Goal: Task Accomplishment & Management: Use online tool/utility

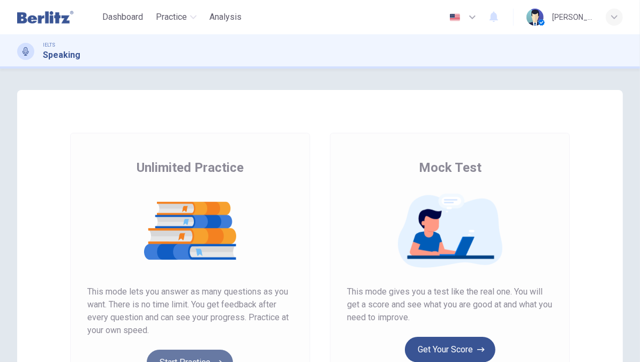
click at [194, 351] on button "Start Practice" at bounding box center [190, 363] width 86 height 26
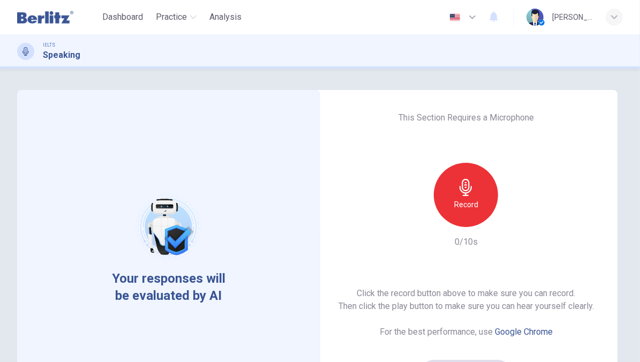
click at [465, 193] on icon "button" at bounding box center [465, 187] width 17 height 17
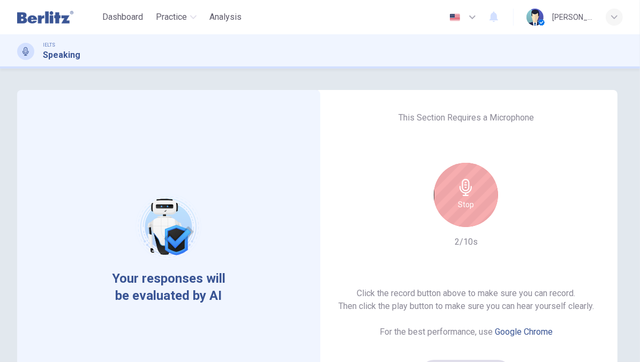
scroll to position [58, 0]
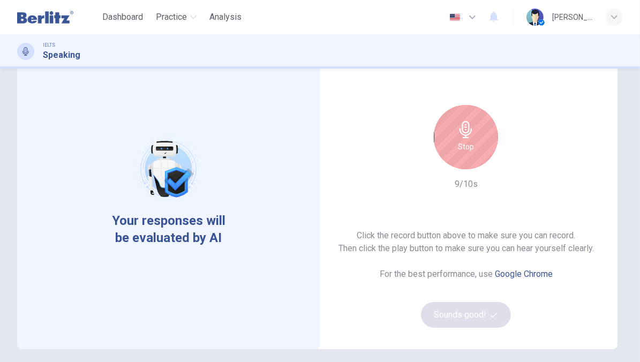
click at [465, 148] on h6 "Stop" at bounding box center [466, 146] width 16 height 13
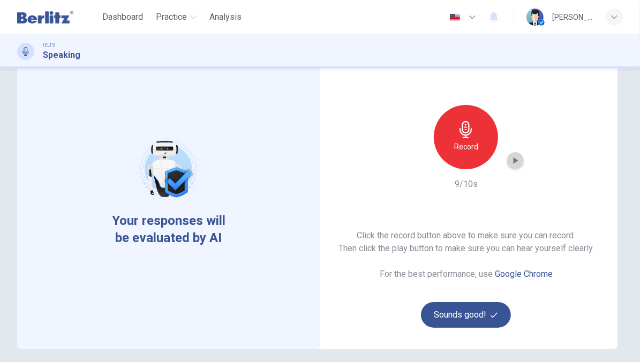
click at [510, 159] on icon "button" at bounding box center [515, 160] width 11 height 11
click at [514, 159] on icon "button" at bounding box center [514, 161] width 7 height 8
click at [454, 319] on button "Sounds good!" at bounding box center [466, 315] width 90 height 26
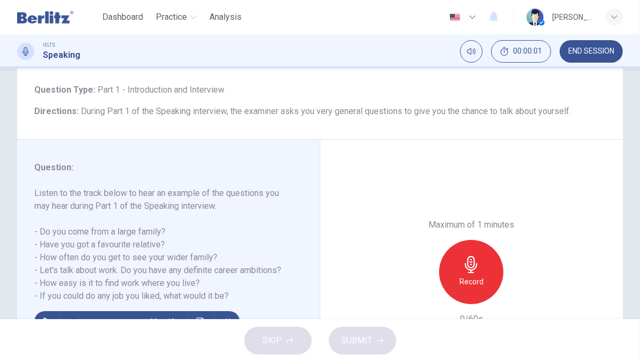
scroll to position [155, 0]
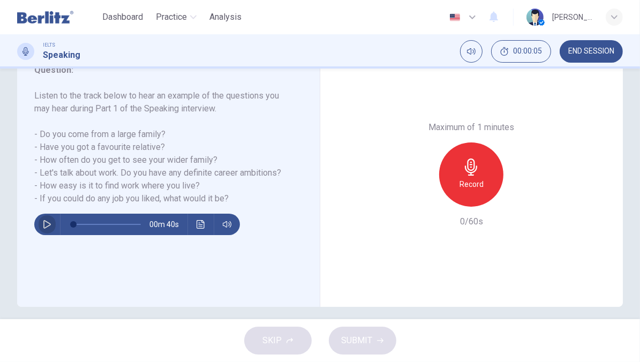
click at [44, 225] on icon "button" at bounding box center [47, 224] width 9 height 9
type input "*"
click at [459, 179] on h6 "Record" at bounding box center [471, 184] width 24 height 13
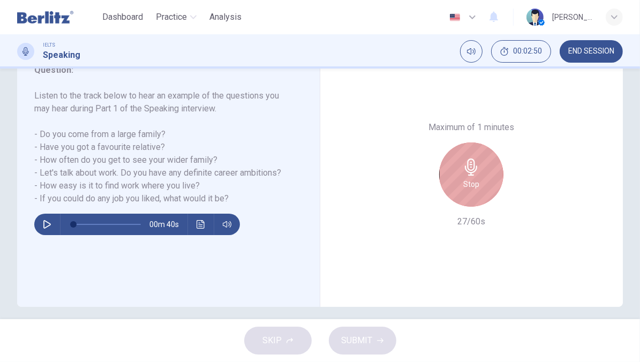
click at [463, 178] on h6 "Stop" at bounding box center [471, 184] width 16 height 13
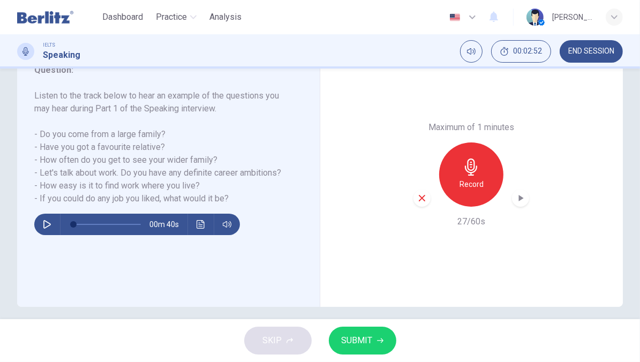
click at [419, 197] on icon "button" at bounding box center [422, 198] width 6 height 6
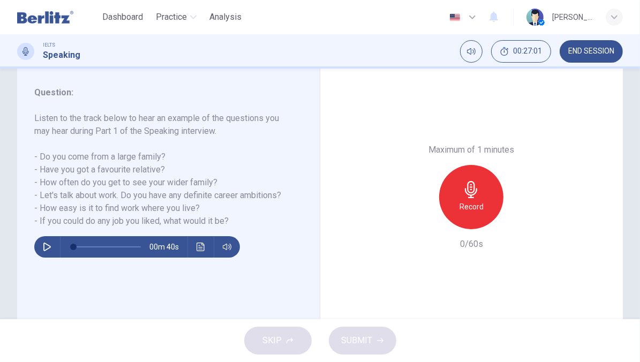
scroll to position [135, 0]
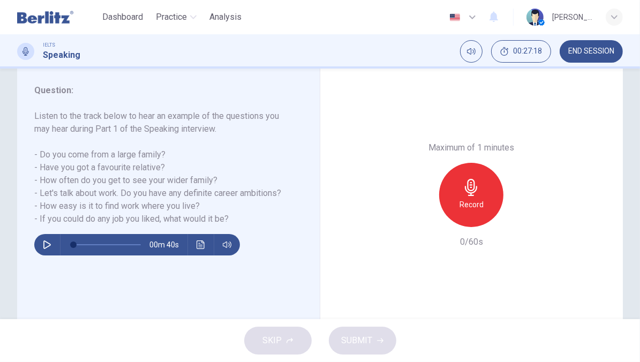
drag, startPoint x: 238, startPoint y: 195, endPoint x: 195, endPoint y: 194, distance: 42.3
click at [195, 194] on h6 "Listen to the track below to hear an example of the questions you may hear duri…" at bounding box center [161, 168] width 255 height 116
click at [459, 202] on h6 "Record" at bounding box center [471, 204] width 24 height 13
click at [352, 345] on span "SUBMIT" at bounding box center [357, 340] width 31 height 15
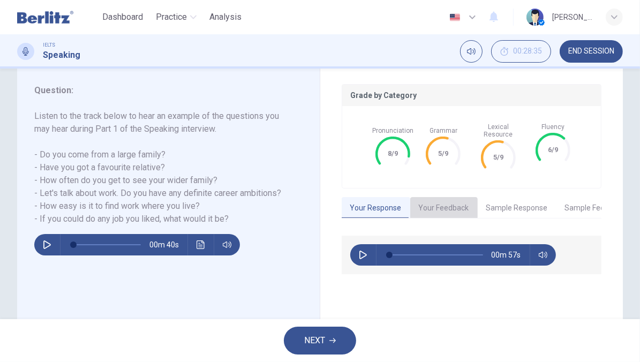
click at [425, 199] on button "Your Feedback" at bounding box center [443, 208] width 67 height 22
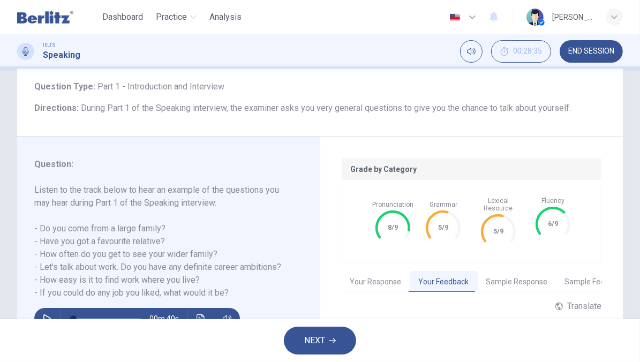
scroll to position [61, 0]
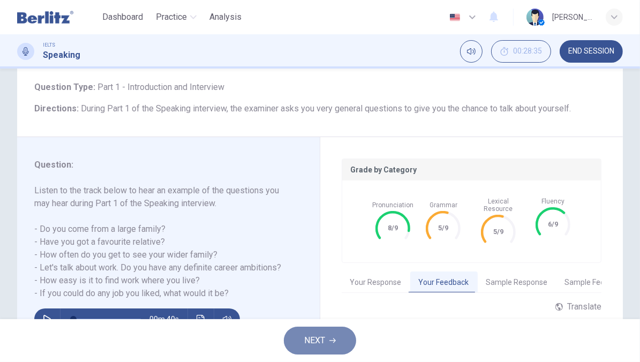
click at [325, 341] on span "NEXT" at bounding box center [314, 340] width 21 height 15
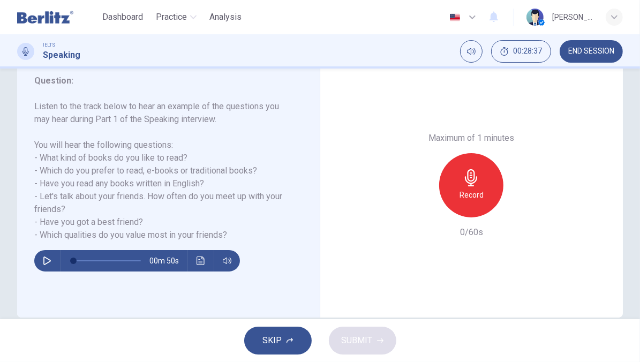
scroll to position [110, 0]
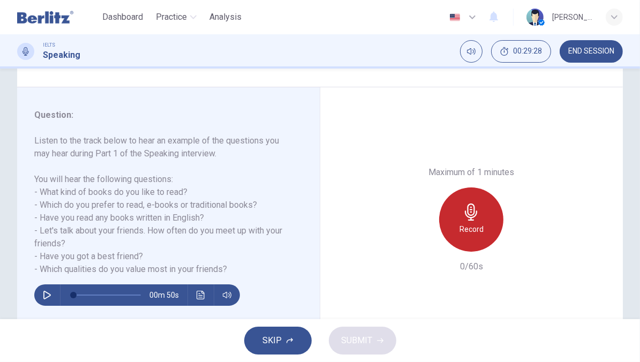
click at [464, 216] on icon "button" at bounding box center [471, 211] width 17 height 17
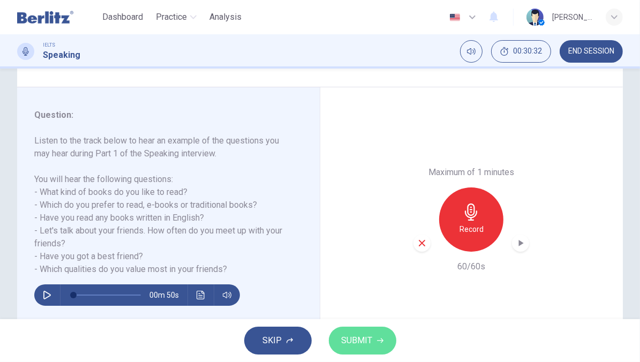
click at [353, 346] on span "SUBMIT" at bounding box center [357, 340] width 31 height 15
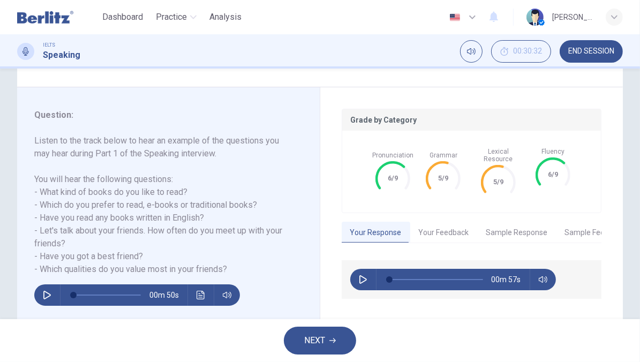
click at [46, 10] on img at bounding box center [45, 16] width 56 height 21
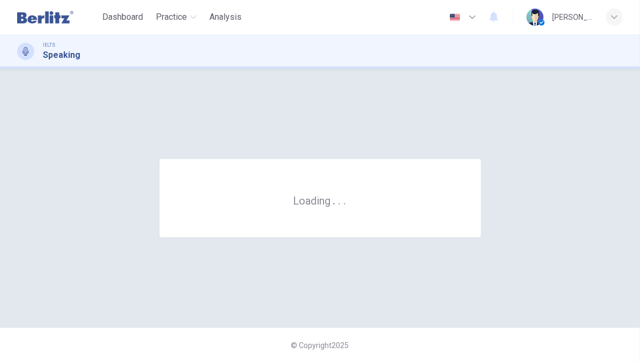
scroll to position [0, 0]
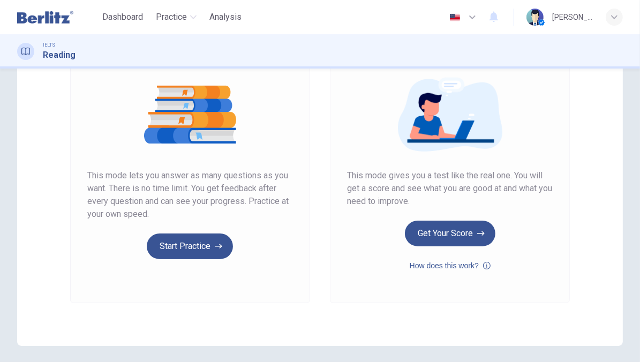
scroll to position [119, 0]
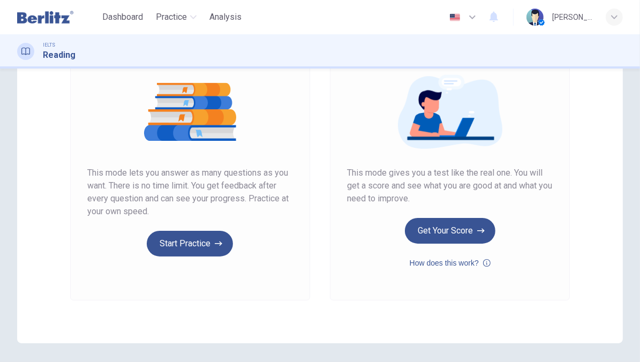
click at [57, 17] on img at bounding box center [45, 16] width 56 height 21
